Goal: Task Accomplishment & Management: Manage account settings

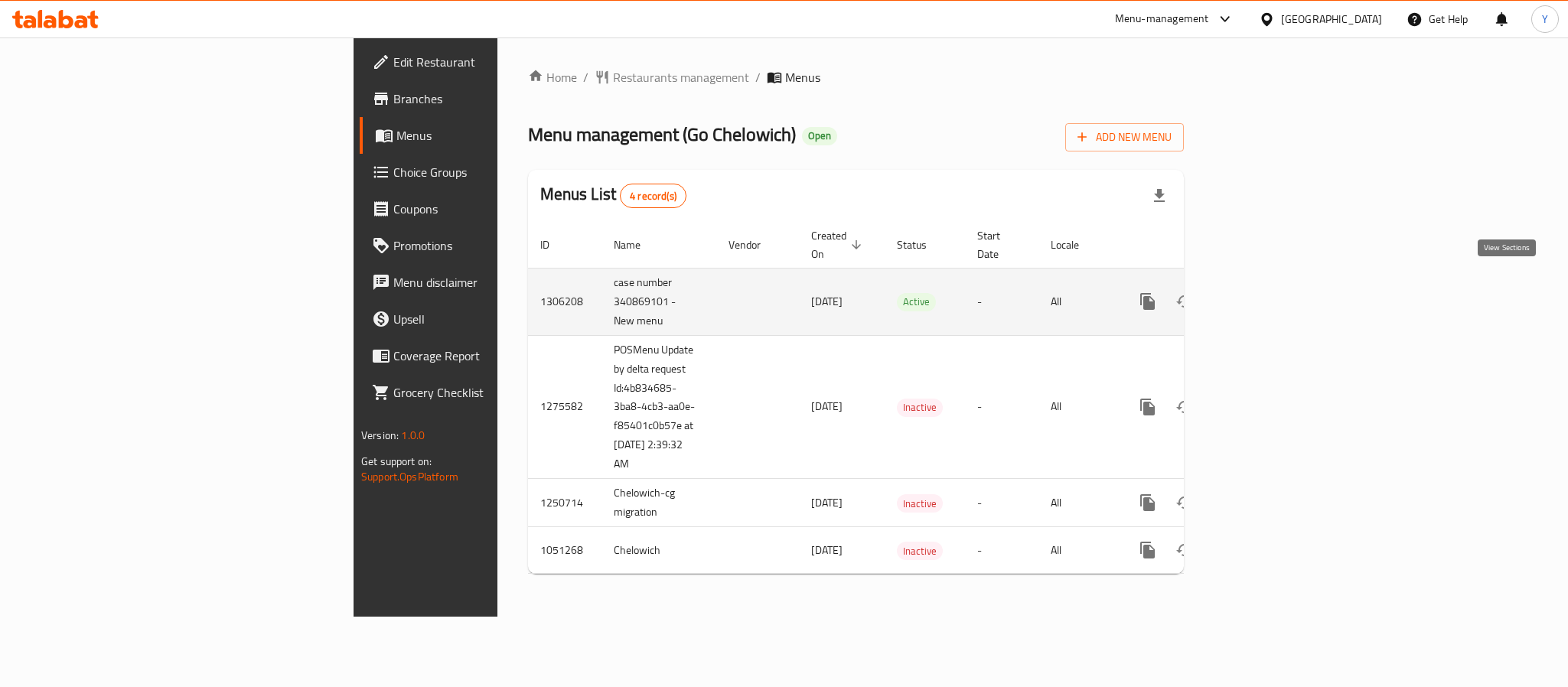
click at [1277, 283] on link "enhanced table" at bounding box center [1258, 301] width 37 height 37
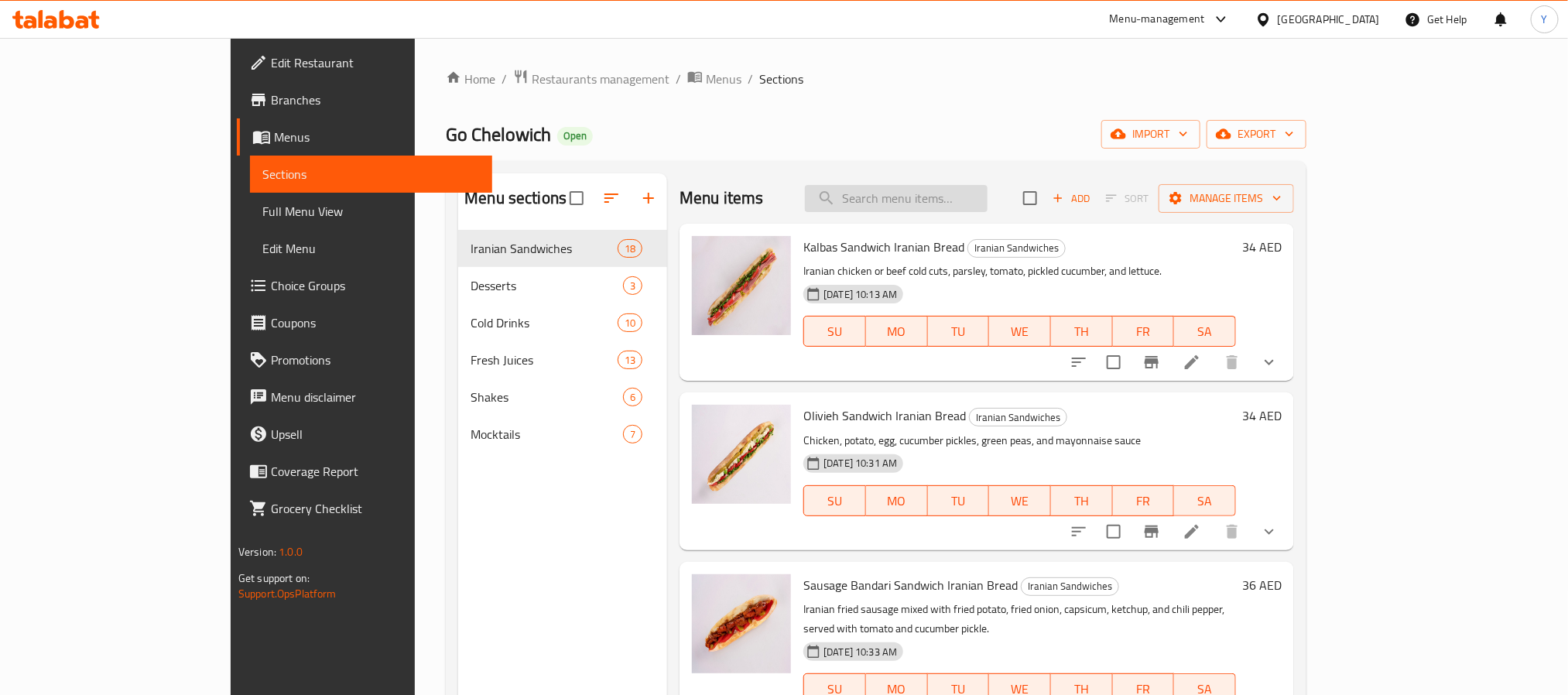
drag, startPoint x: 943, startPoint y: 215, endPoint x: 962, endPoint y: 198, distance: 25.5
click at [943, 215] on div "Menu items Add Sort Manage items" at bounding box center [986, 198] width 614 height 50
click at [967, 195] on input "search" at bounding box center [895, 199] width 182 height 28
paste input "[PERSON_NAME]"
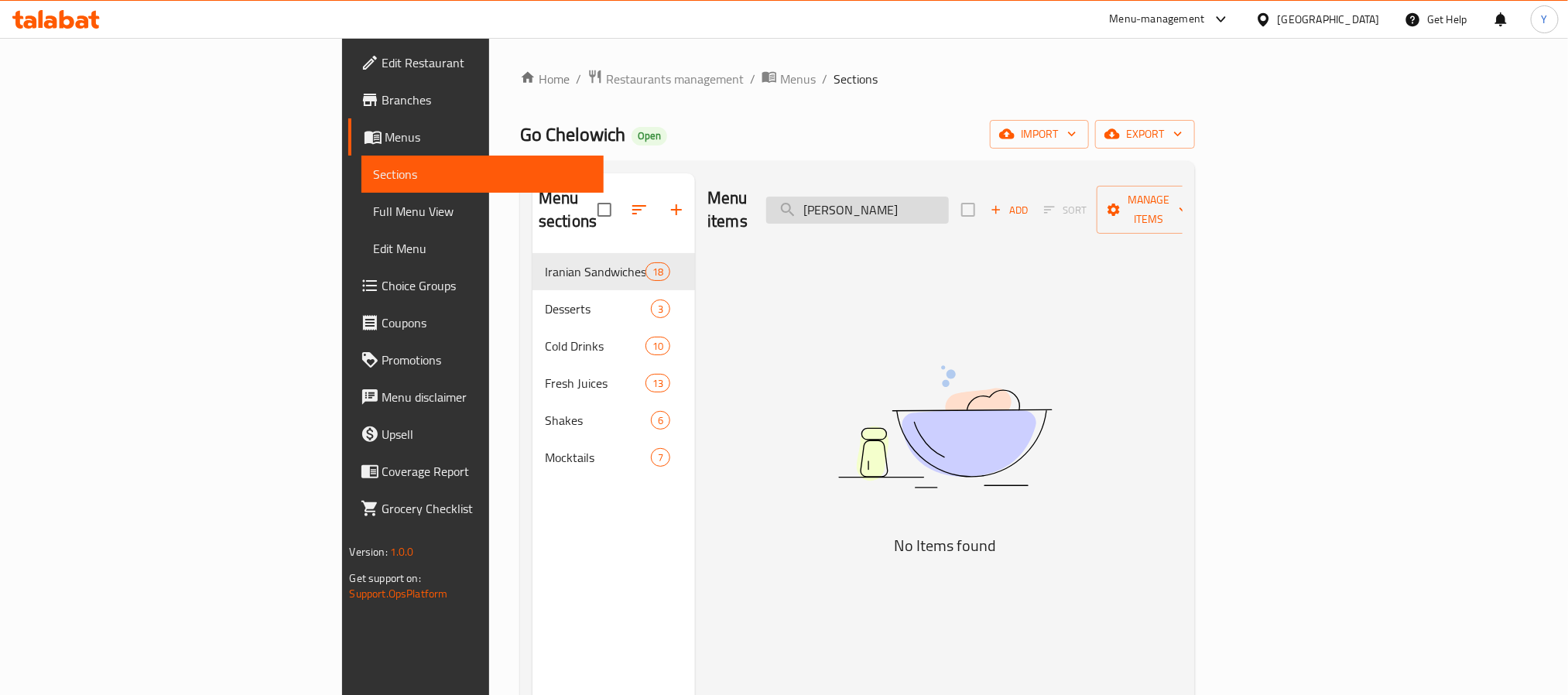
click at [948, 205] on input "[PERSON_NAME]" at bounding box center [857, 210] width 182 height 28
paste input "fries"
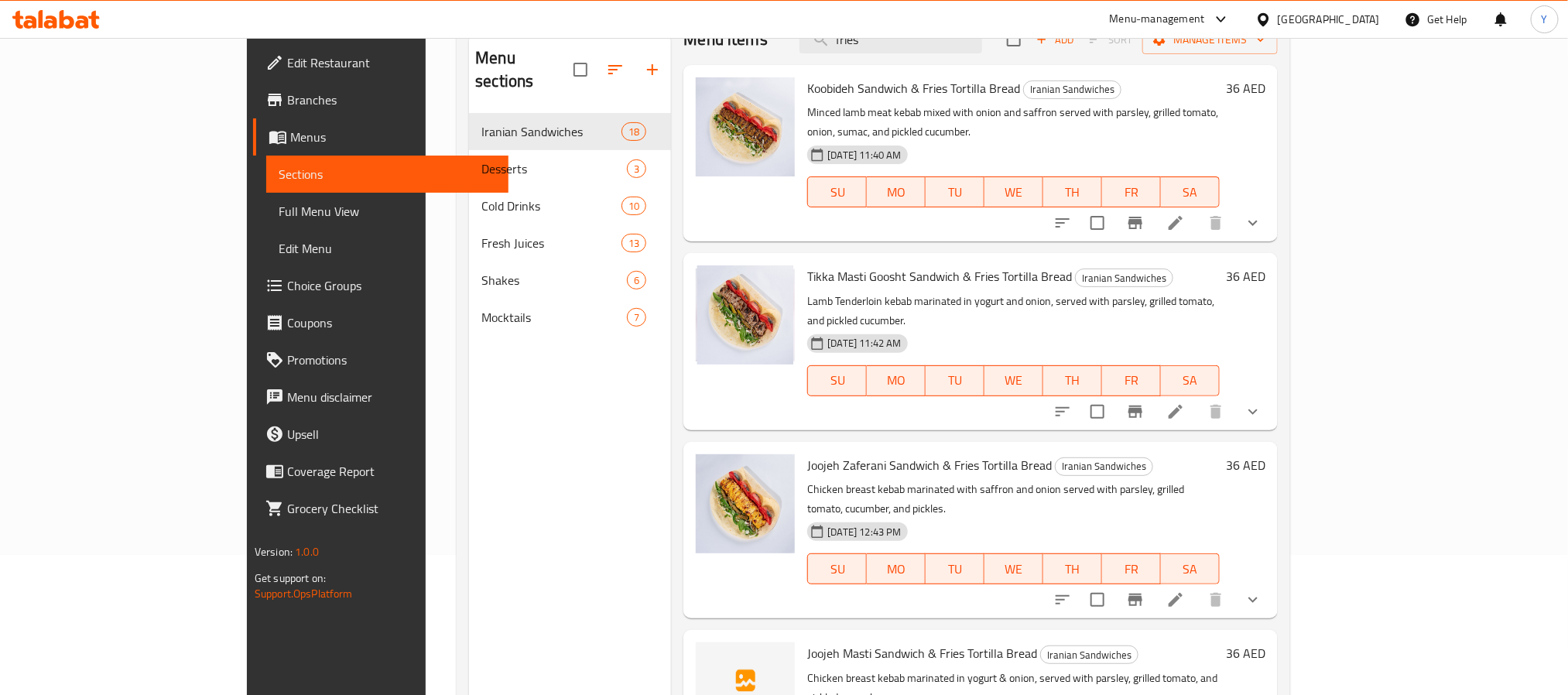
scroll to position [216, 0]
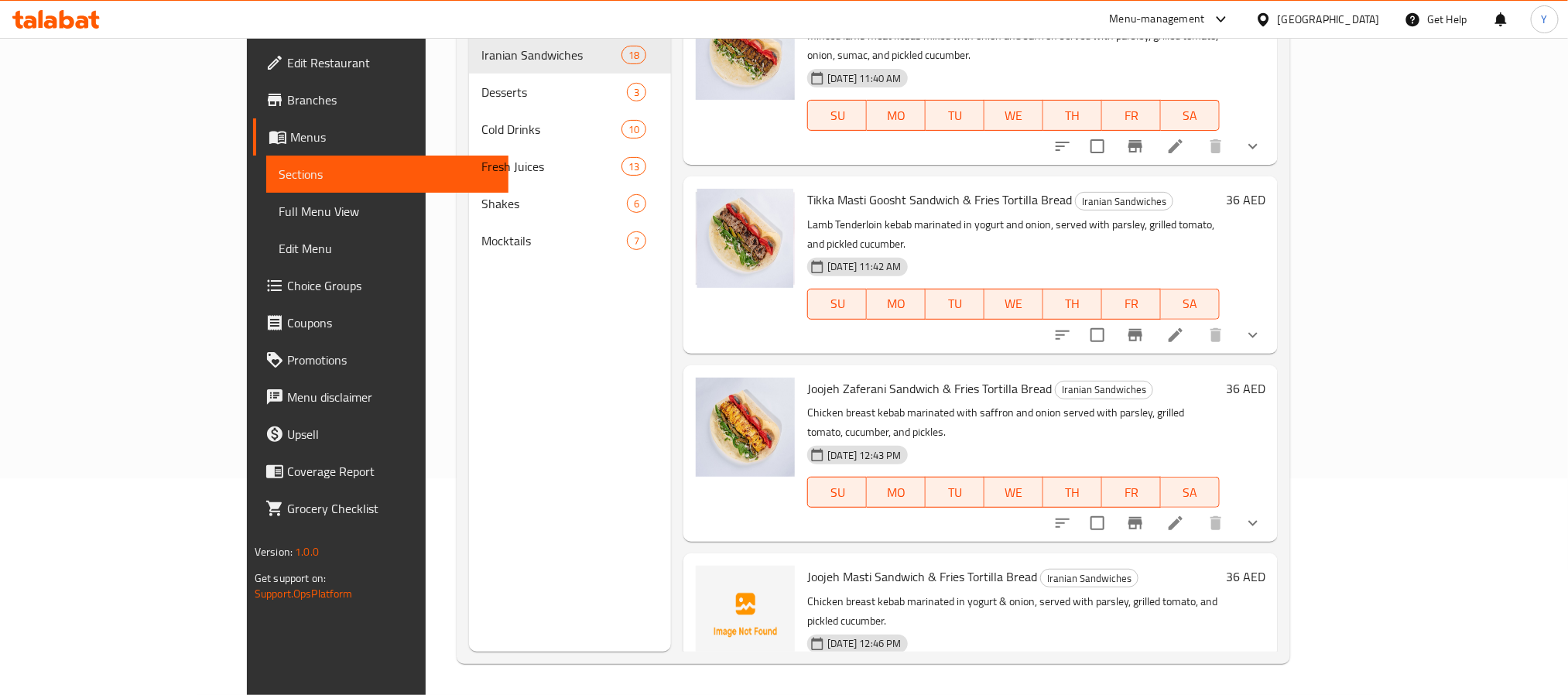
type input "fries"
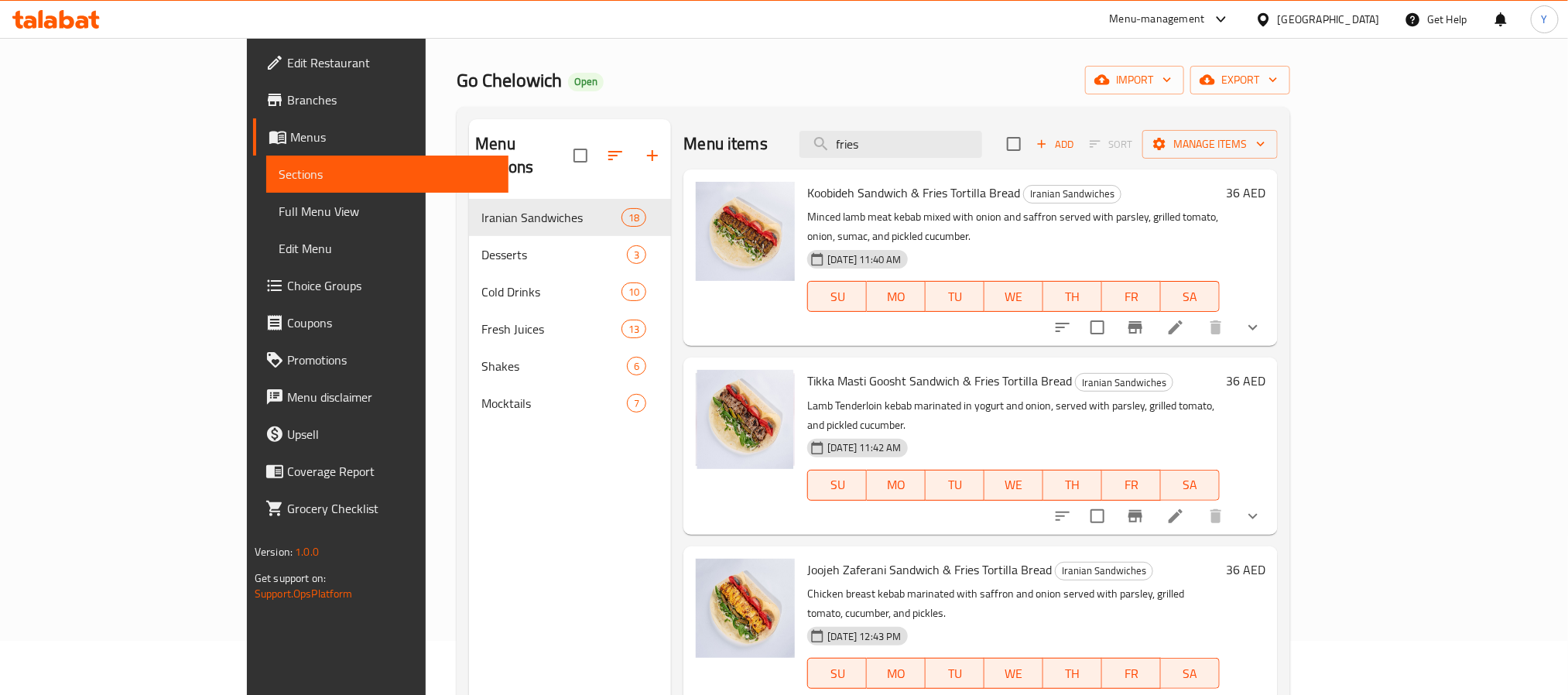
scroll to position [0, 0]
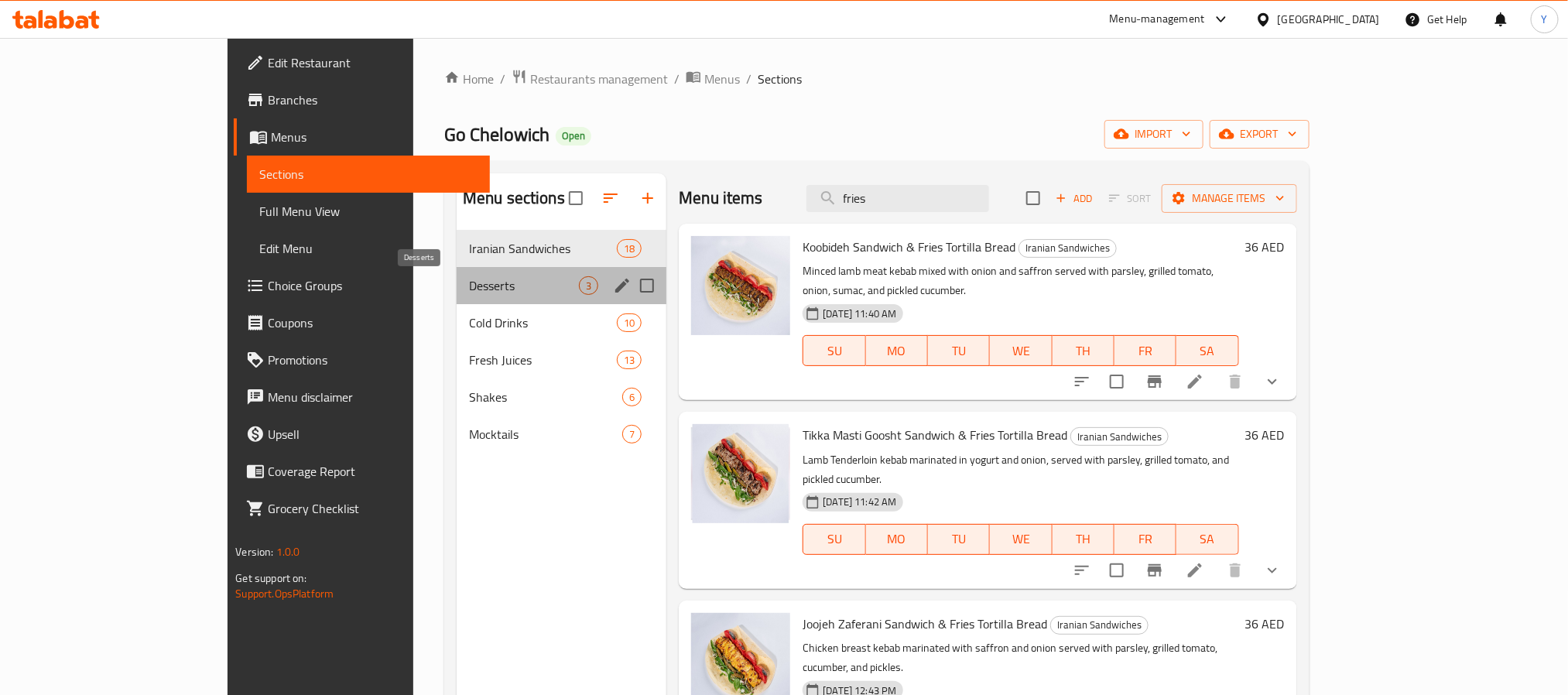
click at [469, 286] on span "Desserts" at bounding box center [524, 285] width 110 height 18
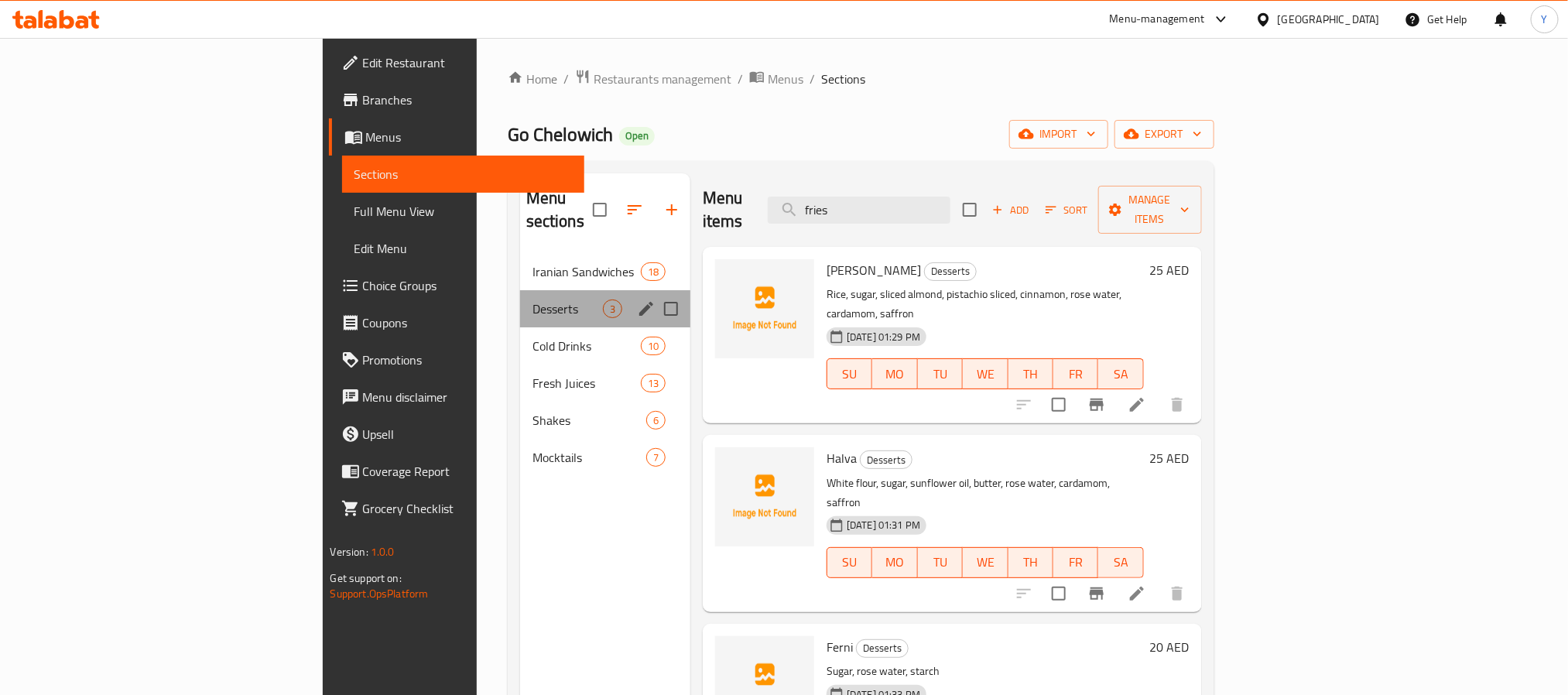
click at [520, 291] on div "Desserts 3" at bounding box center [605, 309] width 170 height 38
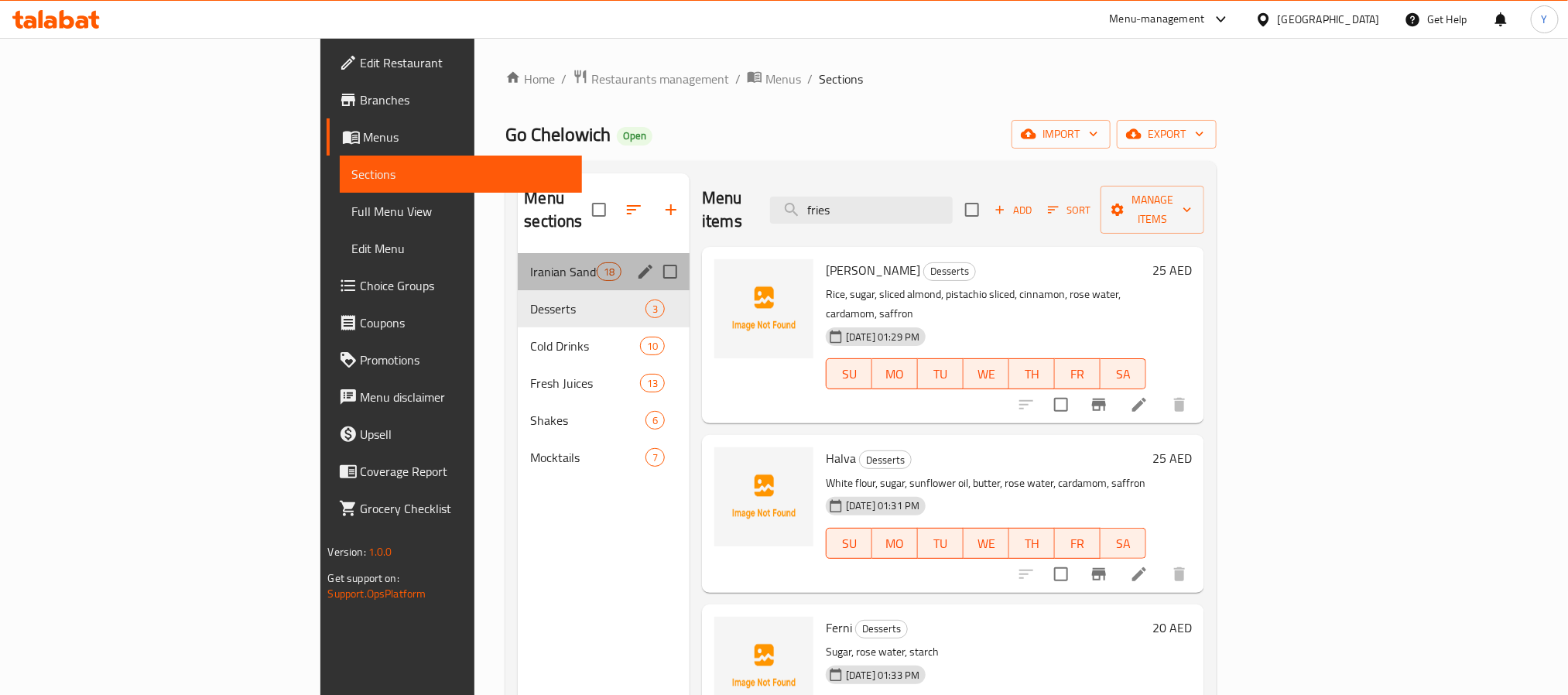
click at [518, 260] on div "Iranian Sandwiches 18" at bounding box center [603, 271] width 171 height 38
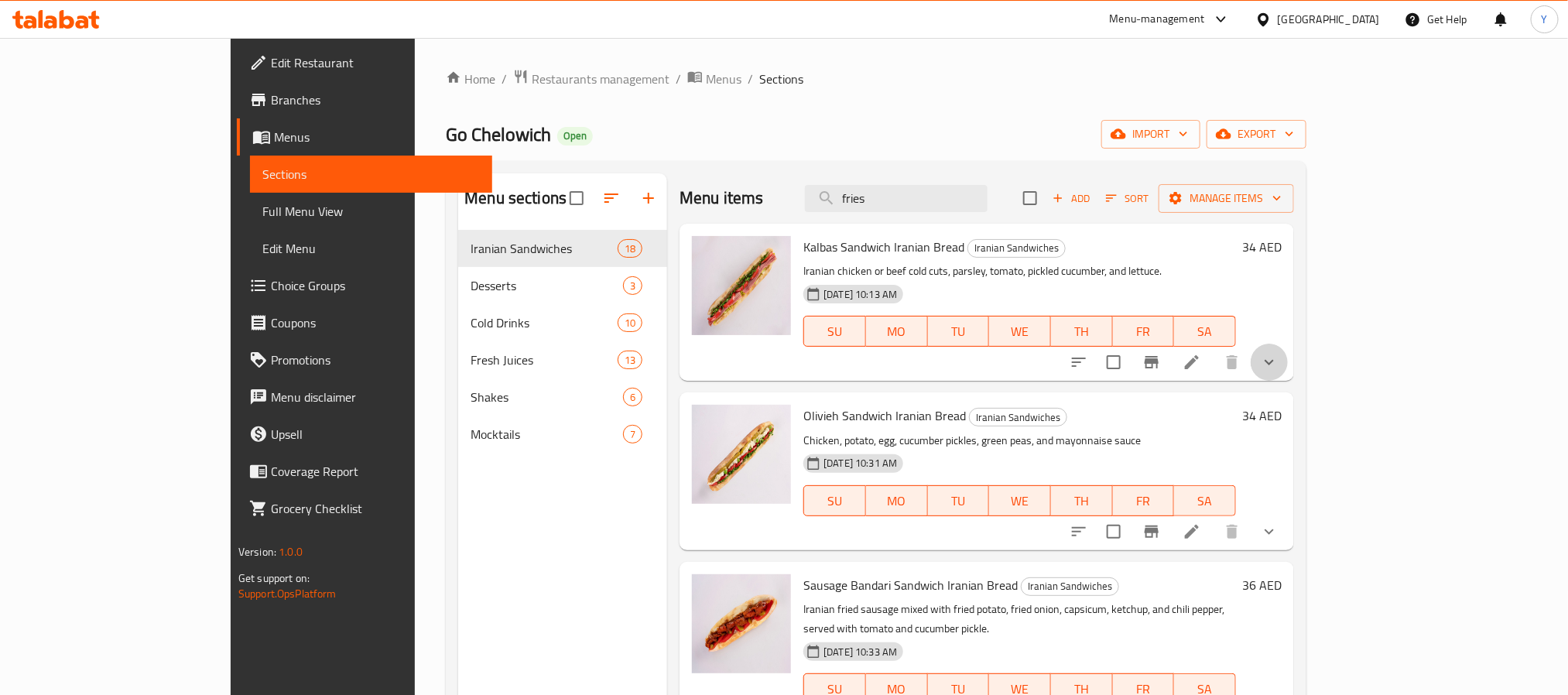
click at [1288, 367] on button "show more" at bounding box center [1269, 362] width 38 height 38
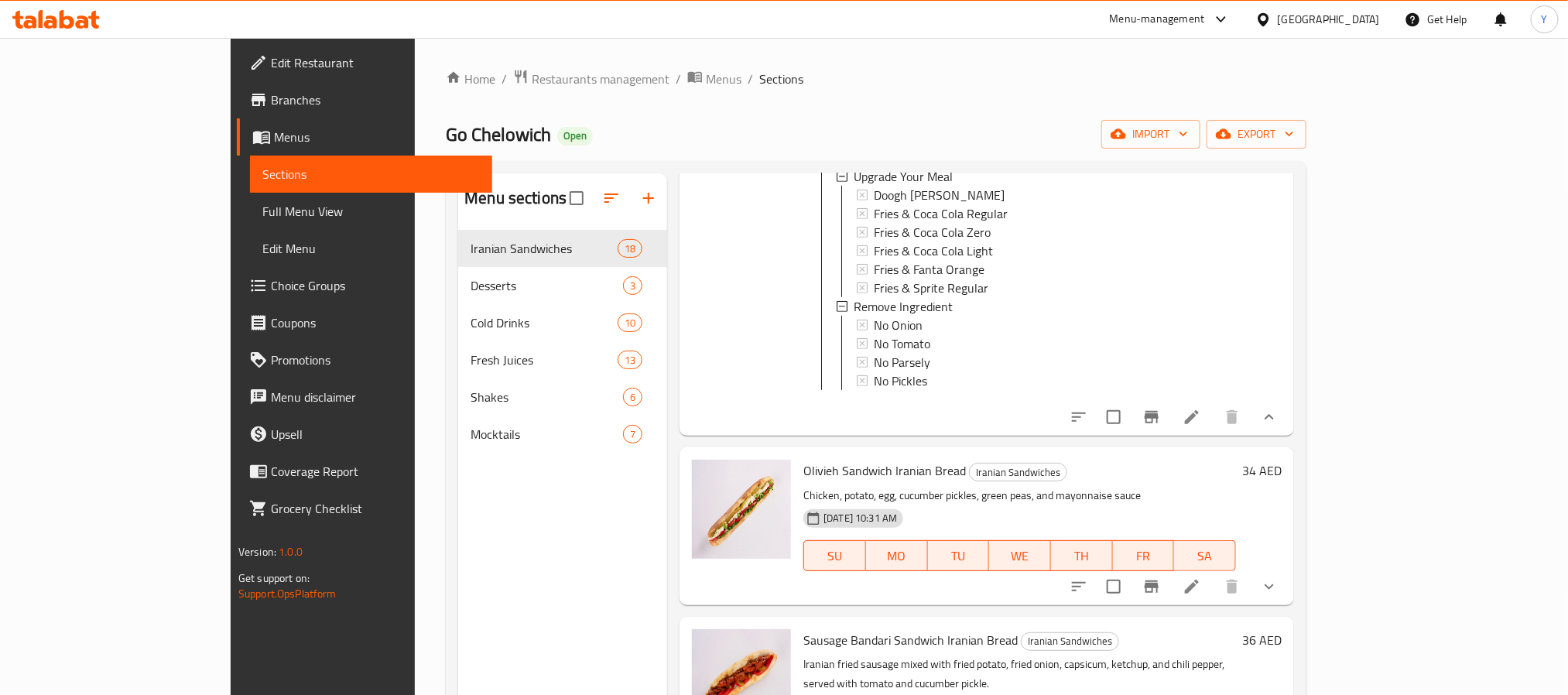
scroll to position [813, 0]
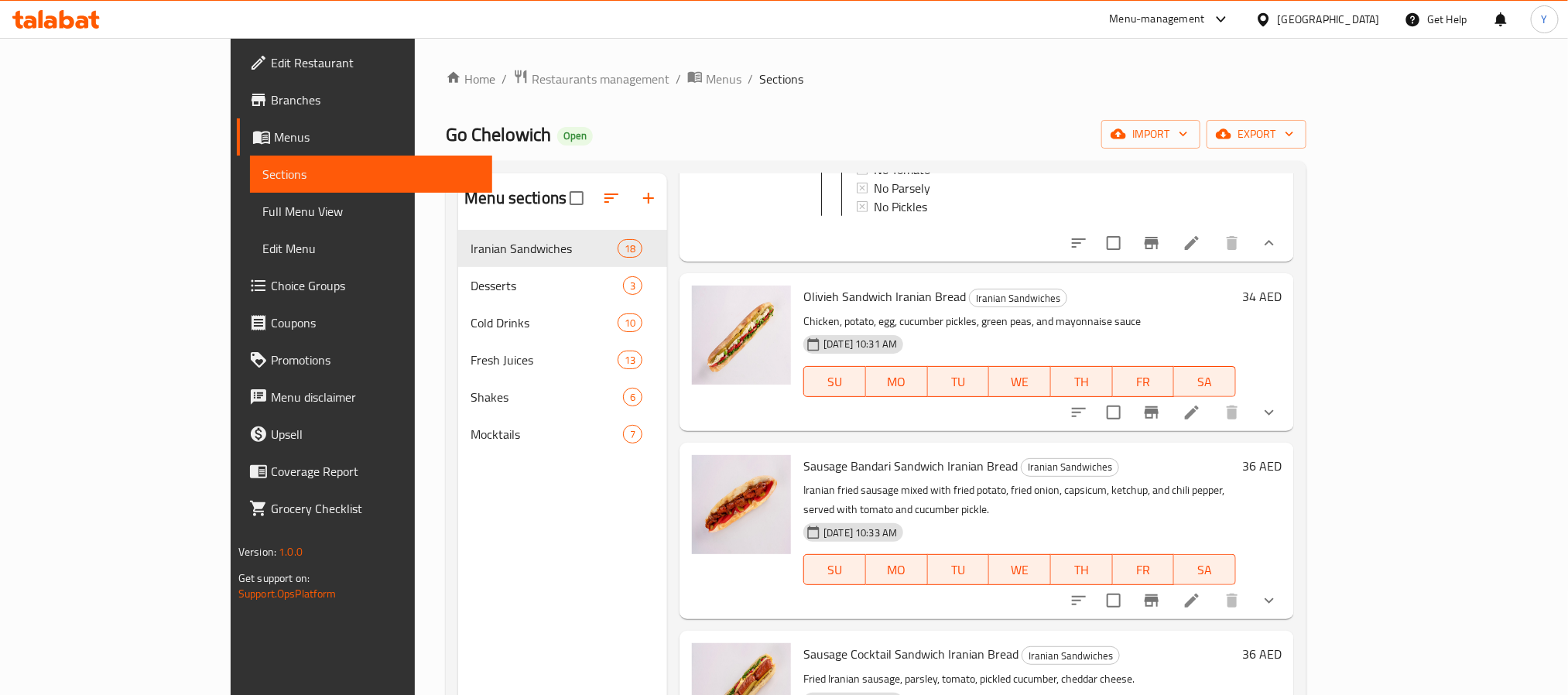
click at [1294, 281] on div "Menu items fries Add Sort Manage items [PERSON_NAME] Sandwich Iranian Bread Ira…" at bounding box center [981, 521] width 627 height 695
drag, startPoint x: 1500, startPoint y: 242, endPoint x: 1486, endPoint y: 260, distance: 22.8
click at [1278, 252] on icon "show more" at bounding box center [1269, 243] width 18 height 18
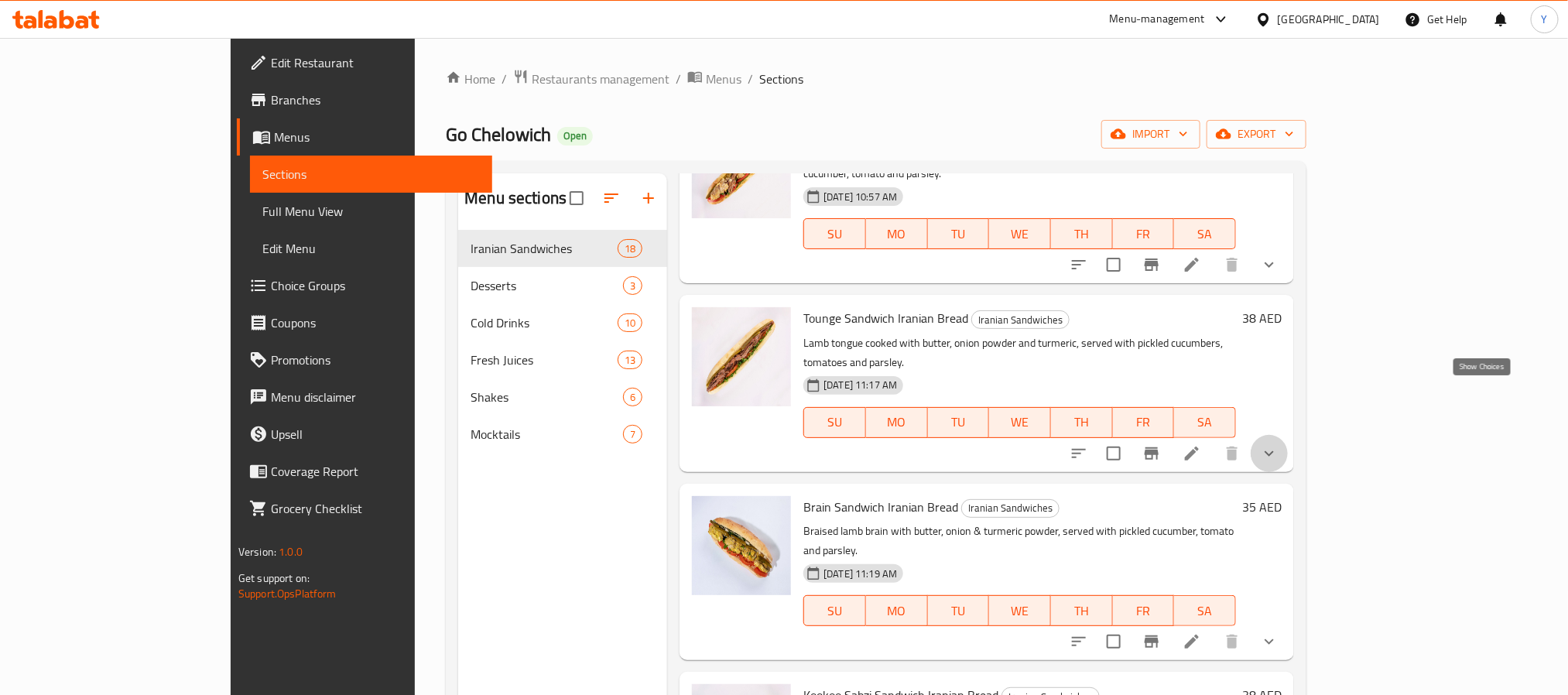
click at [1278, 445] on icon "show more" at bounding box center [1269, 454] width 18 height 18
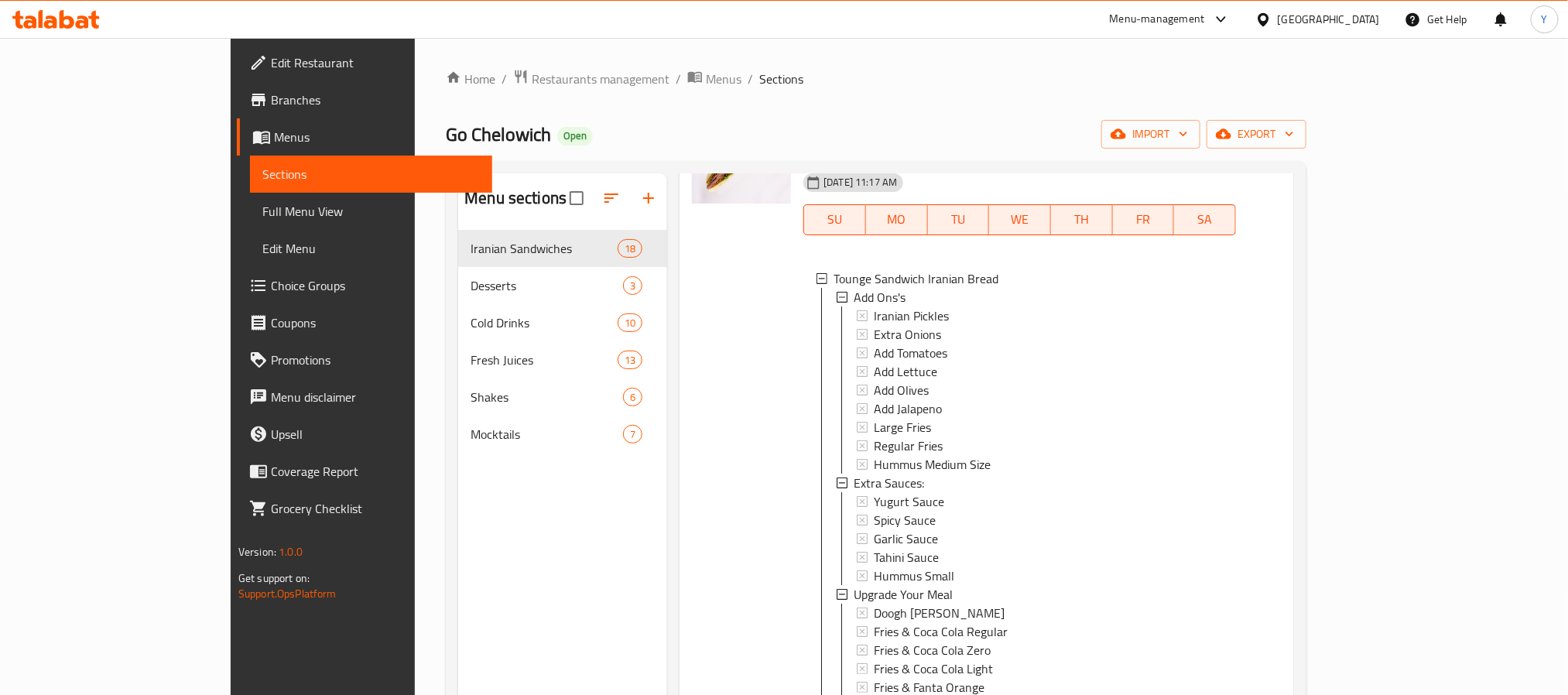
scroll to position [1045, 0]
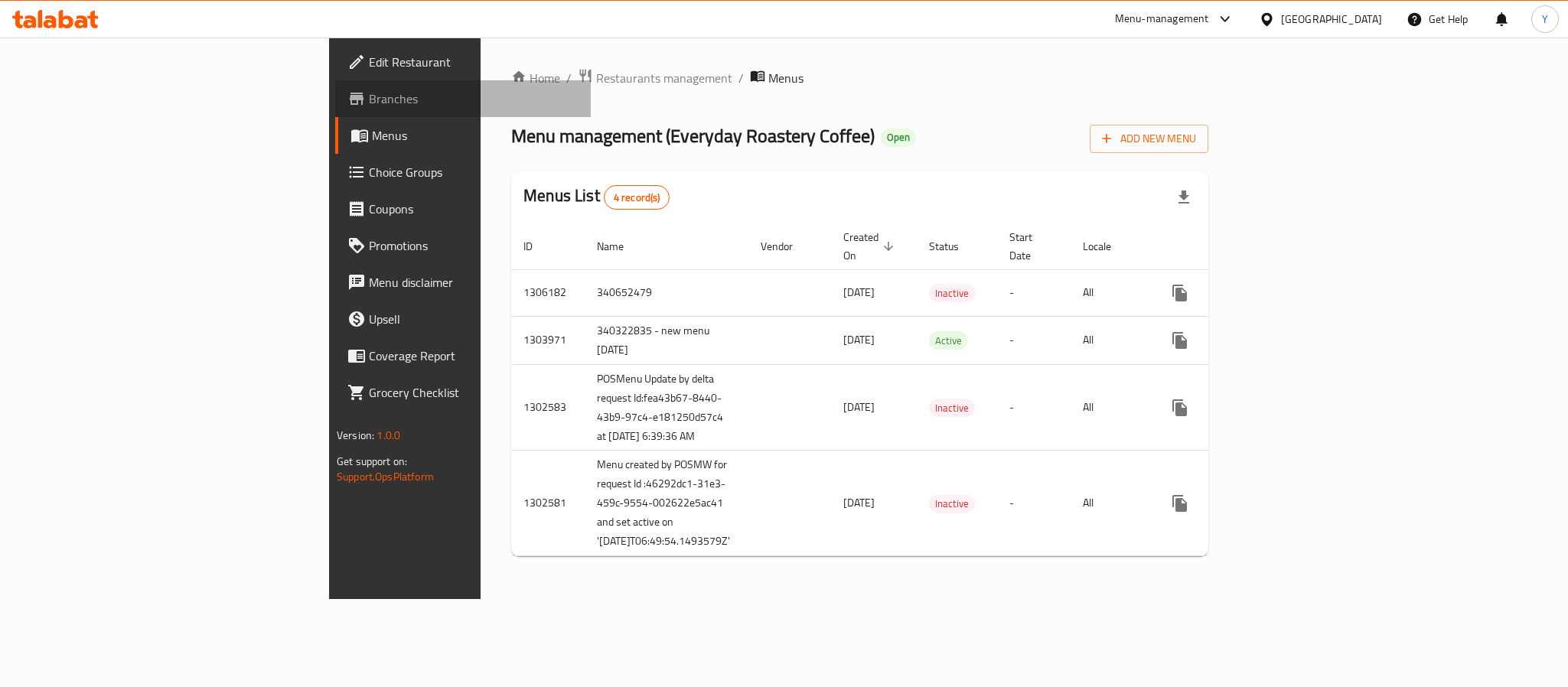
click at [369, 92] on span "Branches" at bounding box center [473, 99] width 209 height 18
